Goal: Check status: Check status

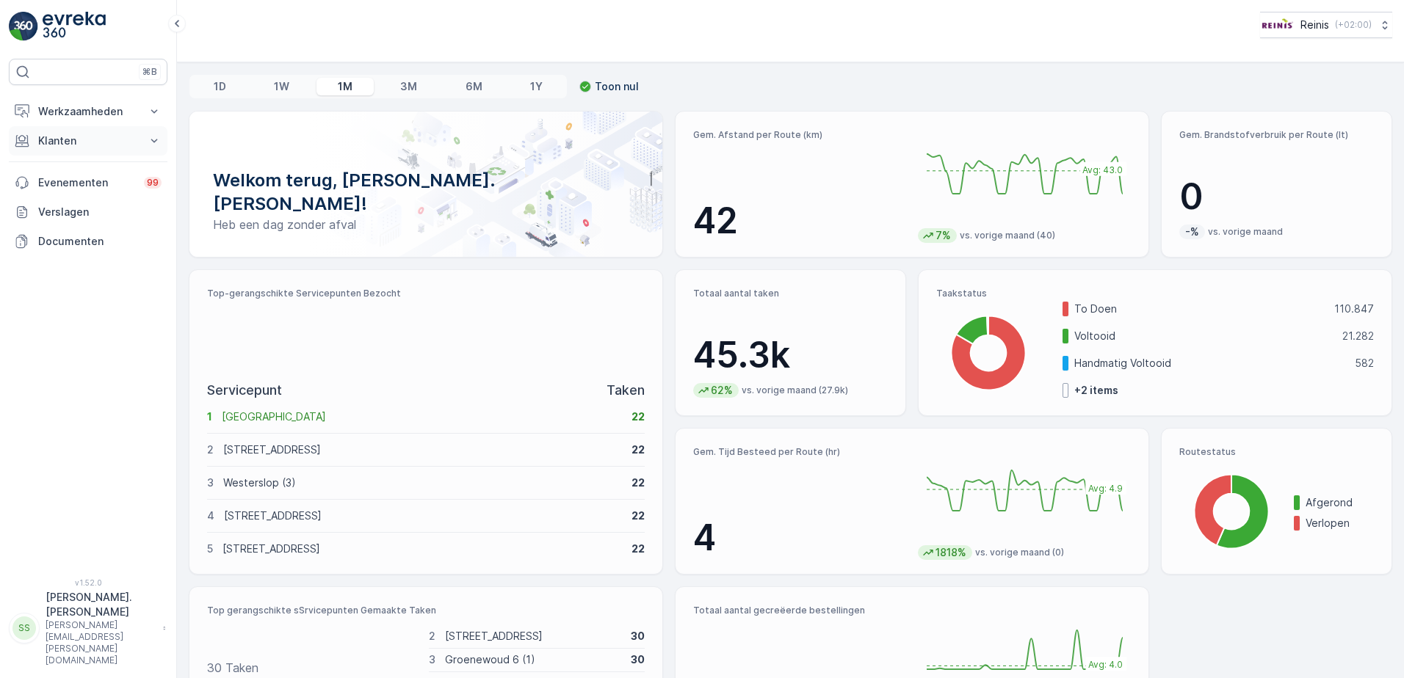
click at [55, 143] on p "Klanten" at bounding box center [88, 141] width 100 height 15
click at [61, 209] on p "Contacten" at bounding box center [63, 207] width 53 height 15
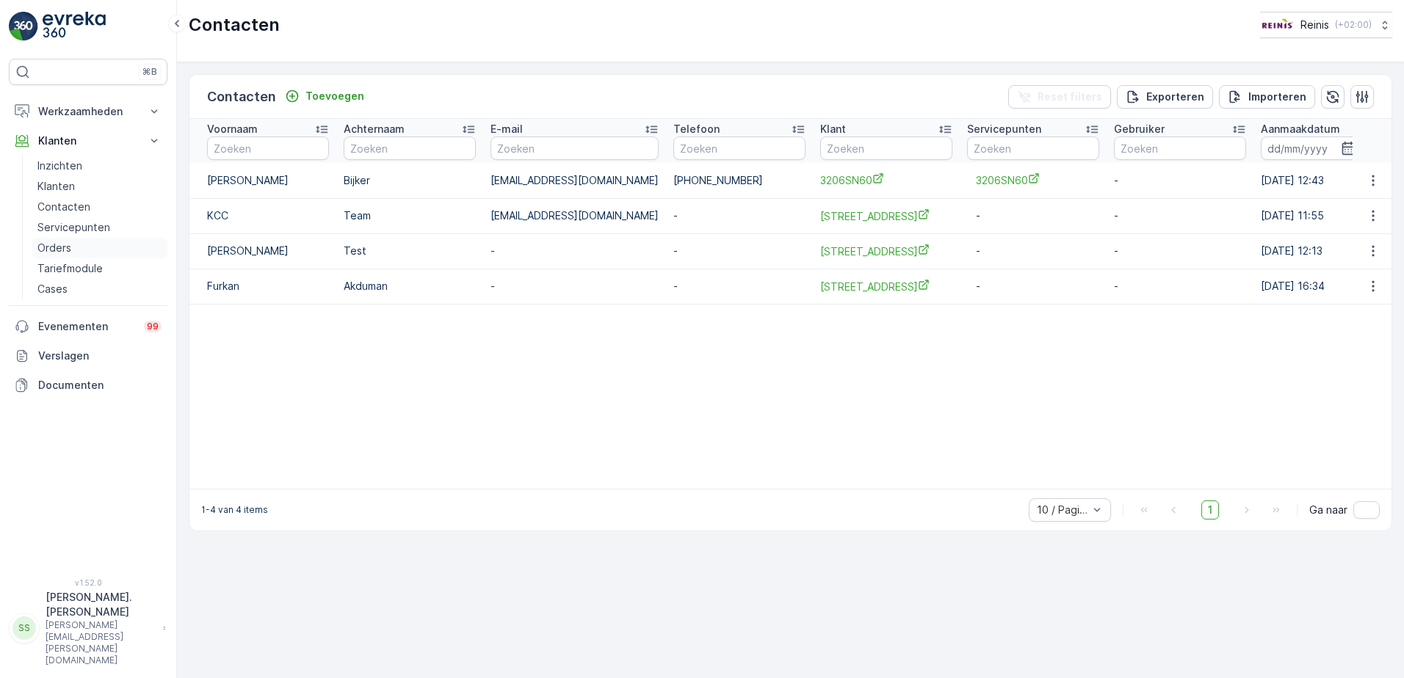
click at [57, 247] on p "Orders" at bounding box center [54, 248] width 34 height 15
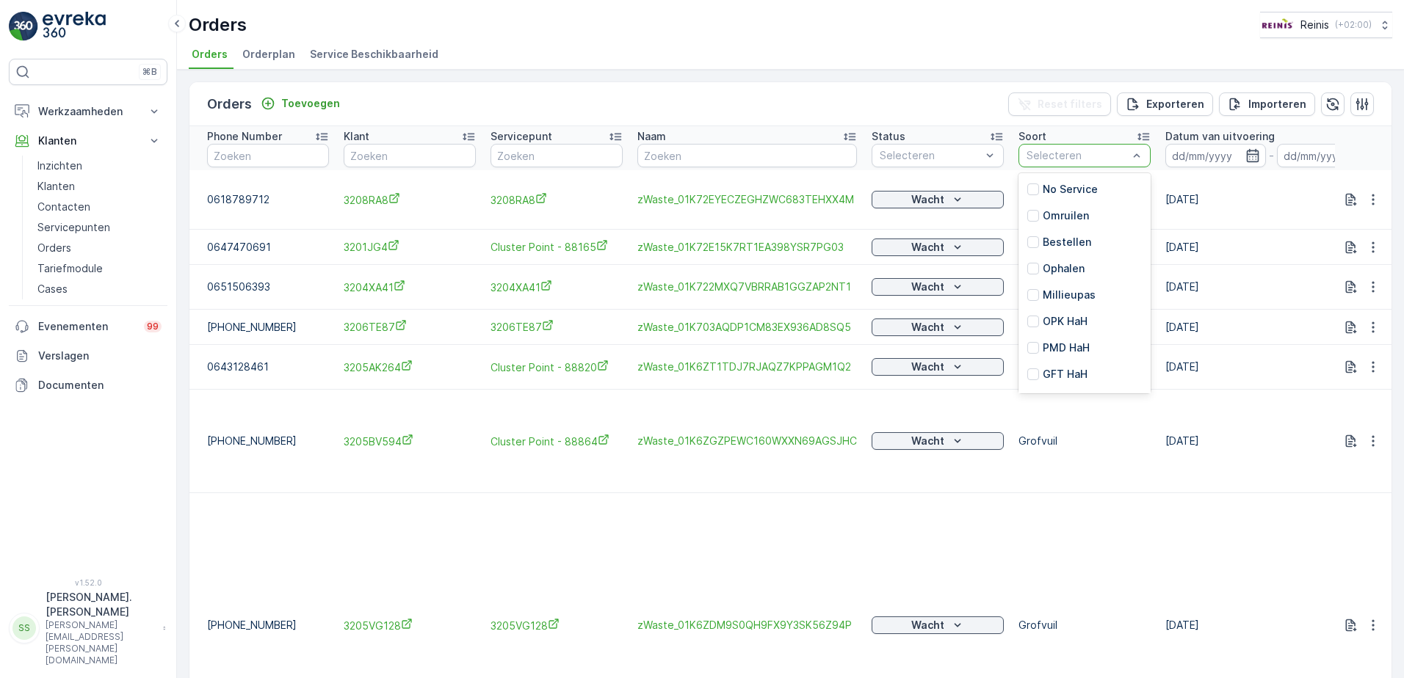
scroll to position [182, 0]
click at [1030, 350] on div at bounding box center [1033, 351] width 12 height 12
click at [1249, 156] on icon "button" at bounding box center [1252, 155] width 12 height 13
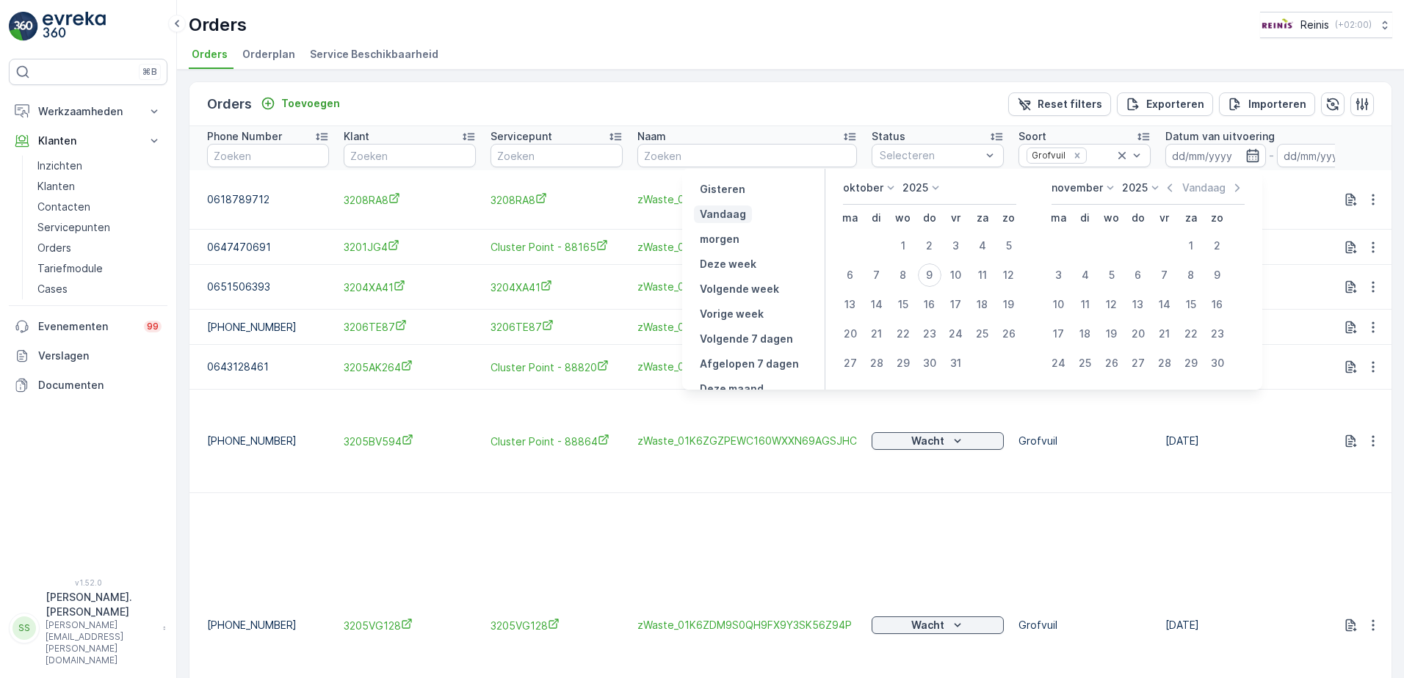
click at [746, 211] on p "Vandaag" at bounding box center [723, 214] width 46 height 15
type input "[DATE]"
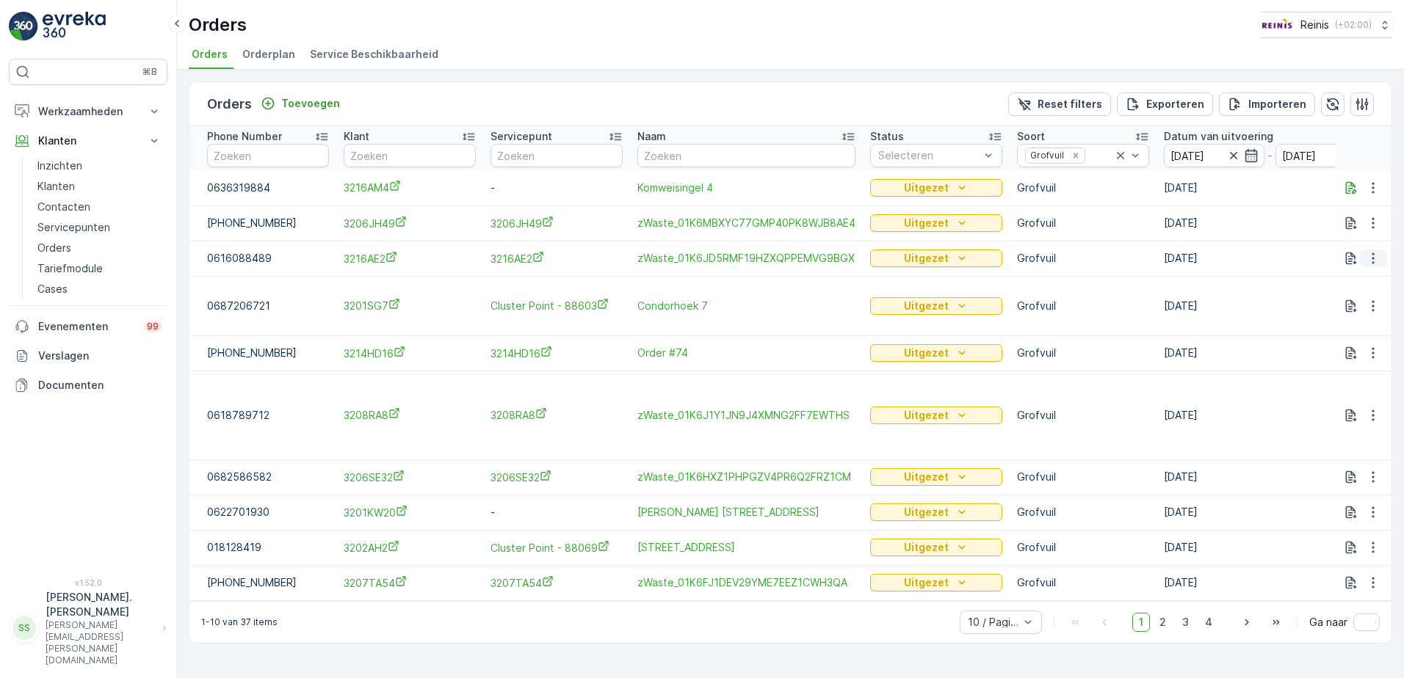
click at [1374, 264] on icon "button" at bounding box center [1373, 258] width 15 height 15
click at [1362, 279] on span "Toon meer details" at bounding box center [1324, 280] width 90 height 15
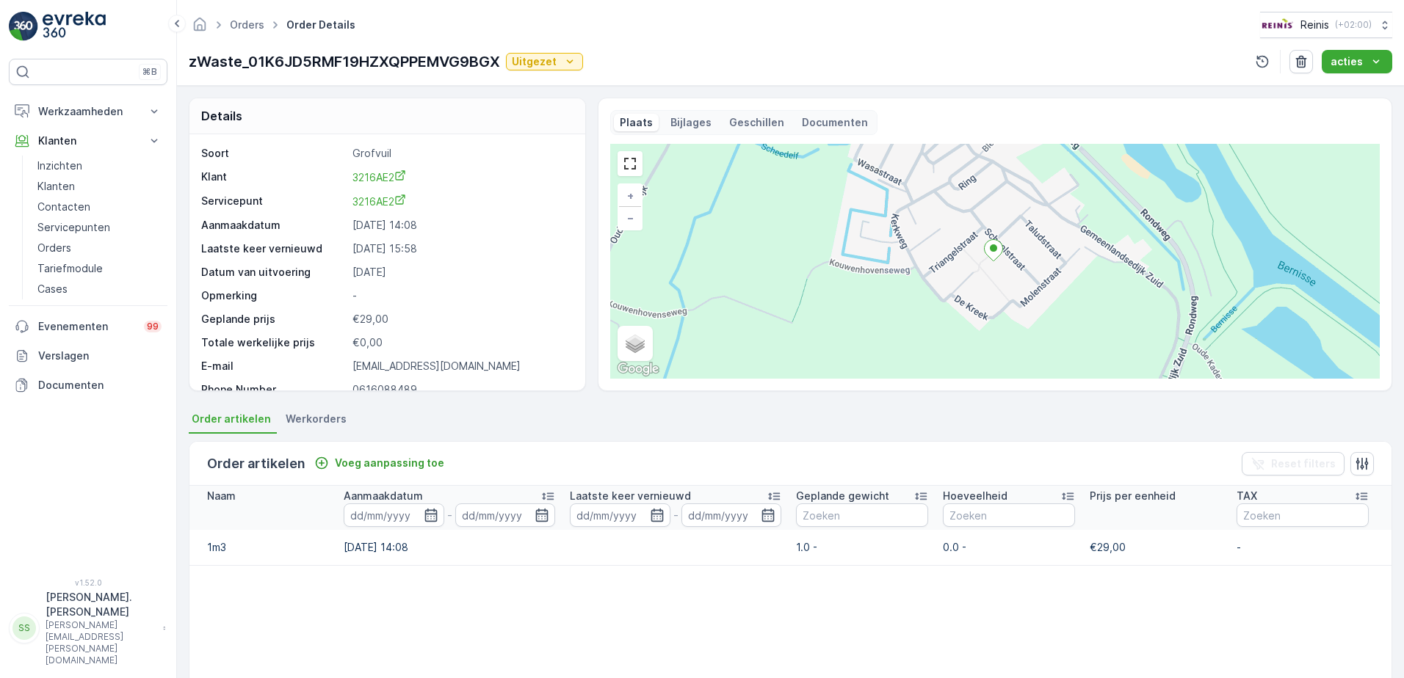
scroll to position [18, 0]
